Goal: Task Accomplishment & Management: Complete application form

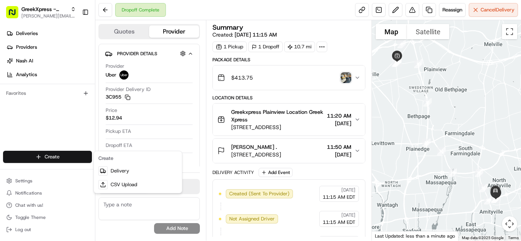
click at [137, 167] on link "Delivery" at bounding box center [137, 171] width 85 height 14
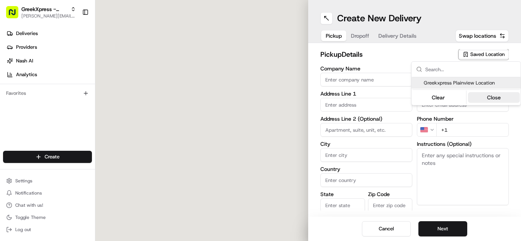
click at [492, 93] on button "Close" at bounding box center [494, 97] width 52 height 11
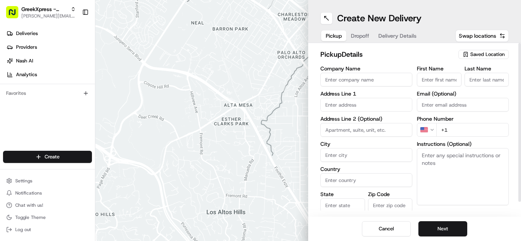
click at [496, 56] on span "Saved Location" at bounding box center [487, 54] width 34 height 7
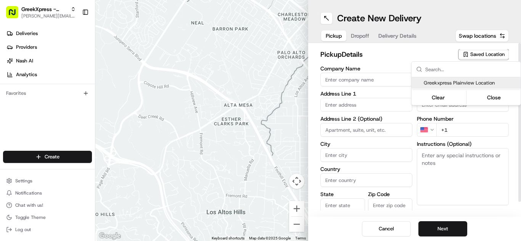
click at [480, 80] on span "Greekxpress Plainview Location" at bounding box center [471, 83] width 94 height 7
type input "Greekxpress Plainview Location"
type input "Plainview"
type input "US"
type input "NY"
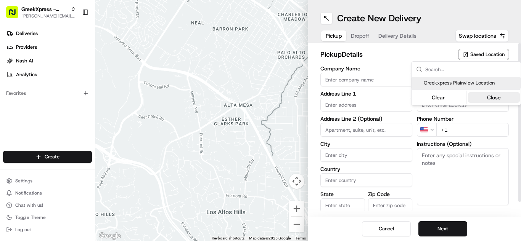
type input "11803"
type input "Greek"
type input "Xpress"
type input "[PHONE_NUMBER]"
type input "[STREET_ADDRESS]"
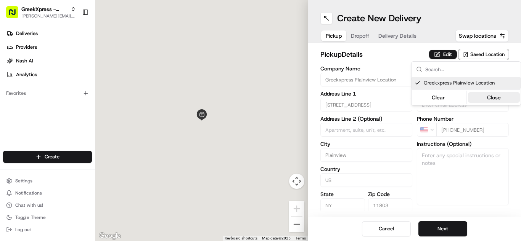
click at [503, 99] on button "Close" at bounding box center [494, 97] width 52 height 11
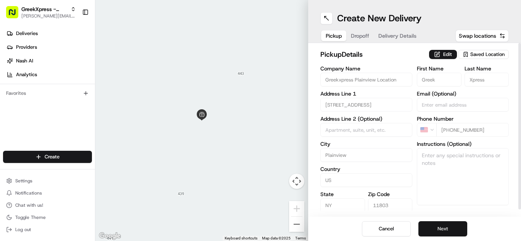
click at [442, 223] on div "Cancel Next" at bounding box center [414, 229] width 213 height 24
click at [453, 227] on button "Next" at bounding box center [442, 229] width 49 height 15
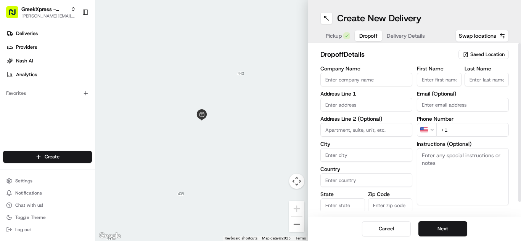
paste textarea "PLEASE HAND FOOD DIRECTLY TO CUSTOMER, DO NOT LEAVE IT OUTSIDE, THANK YOU!!"
type textarea "PLEASE HAND FOOD DIRECTLY TO CUSTOMER, DO NOT LEAVE IT OUTSIDE, THANK YOU!!"
click at [397, 109] on input "text" at bounding box center [366, 105] width 92 height 14
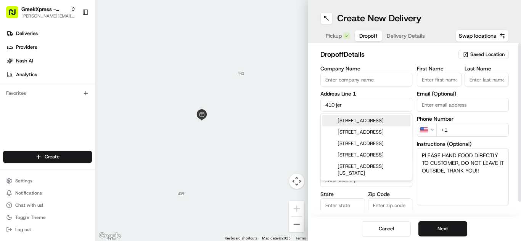
click at [396, 121] on div "[STREET_ADDRESS]" at bounding box center [366, 120] width 88 height 11
type input "[STREET_ADDRESS][PERSON_NAME]"
type input "Jericho"
type input "[GEOGRAPHIC_DATA]"
type input "NY"
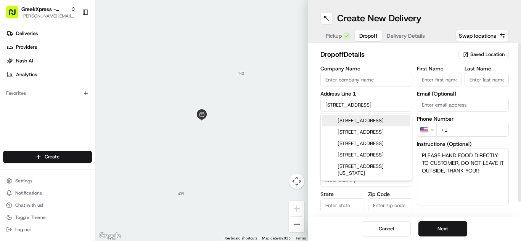
type input "11753"
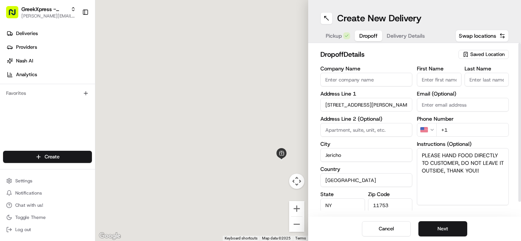
type input "[STREET_ADDRESS]"
click at [445, 81] on input "First Name" at bounding box center [439, 80] width 45 height 14
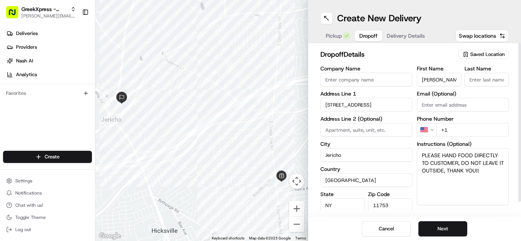
type input "[PERSON_NAME]"
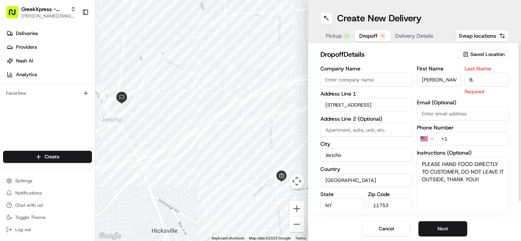
type input "B."
click at [501, 97] on div "First Name [PERSON_NAME] Last Name B. Required Email (Optional) Phone Number US…" at bounding box center [463, 146] width 92 height 161
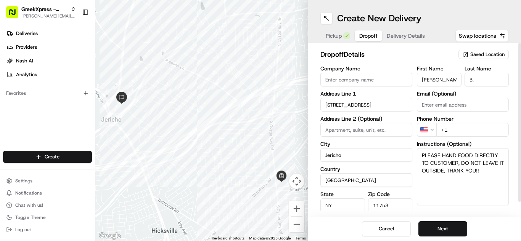
click at [492, 134] on input "+1" at bounding box center [472, 130] width 72 height 14
type input "[PHONE_NUMBER]"
click at [503, 232] on div "Cancel Next" at bounding box center [414, 229] width 213 height 24
click at [455, 223] on button "Next" at bounding box center [442, 229] width 49 height 15
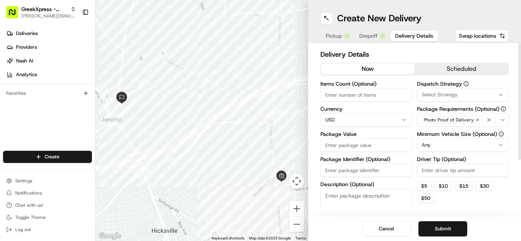
click at [405, 147] on input "Package Value" at bounding box center [366, 145] width 92 height 14
type input "16.90"
click at [451, 144] on html "GreekXpress - Plainview [EMAIL_ADDRESS][DOMAIN_NAME] Toggle Sidebar Deliveries …" at bounding box center [260, 120] width 521 height 241
click at [471, 161] on label "Driver Tip (Optional)" at bounding box center [463, 159] width 92 height 5
click at [471, 164] on input "Driver Tip (Optional)" at bounding box center [463, 171] width 92 height 14
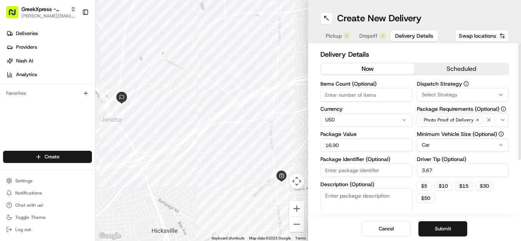
type input "3.67"
click at [457, 230] on button "Submit" at bounding box center [442, 229] width 49 height 15
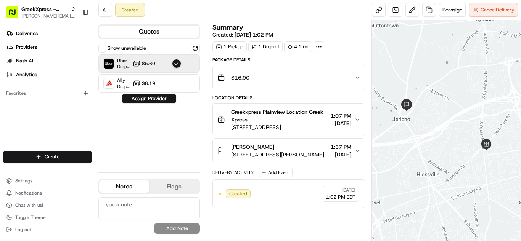
click at [161, 71] on div "Uber Dropoff ETA 26 minutes $5.60" at bounding box center [148, 64] width 101 height 18
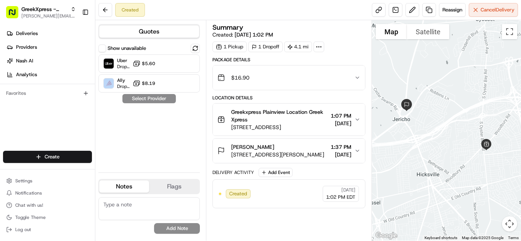
click at [161, 71] on div "Uber Dropoff ETA 26 minutes $5.60" at bounding box center [148, 64] width 101 height 18
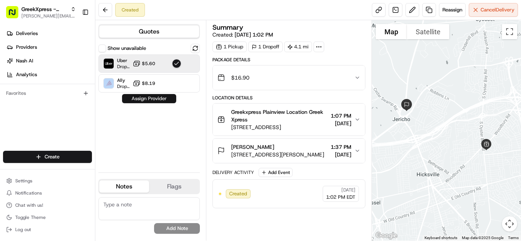
click at [155, 100] on button "Assign Provider" at bounding box center [149, 98] width 54 height 9
